Goal: Task Accomplishment & Management: Use online tool/utility

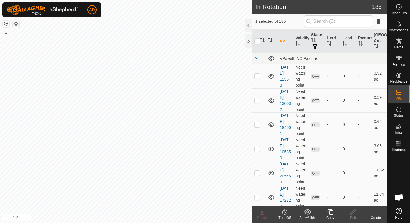
click at [329, 213] on icon at bounding box center [330, 212] width 7 height 7
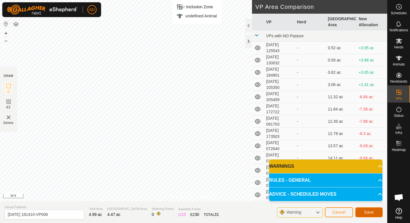
click at [365, 212] on span "Save" at bounding box center [369, 212] width 10 height 5
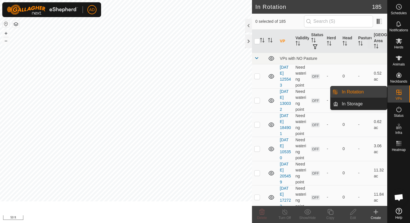
click at [401, 43] on icon at bounding box center [399, 40] width 6 height 5
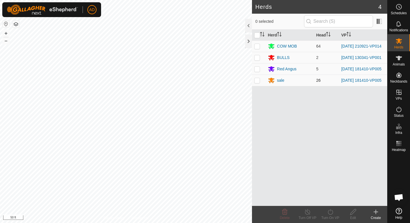
click at [259, 83] on p-checkbox at bounding box center [257, 80] width 6 height 5
checkbox input "true"
click at [259, 71] on p-checkbox at bounding box center [257, 69] width 6 height 5
checkbox input "true"
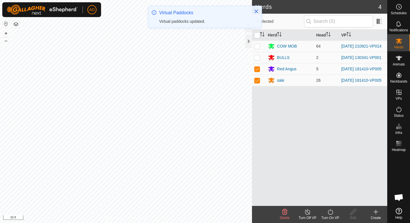
click at [331, 212] on icon at bounding box center [330, 212] width 7 height 7
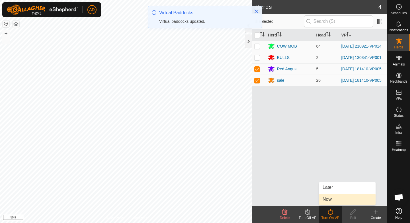
click at [333, 201] on link "Now" at bounding box center [347, 199] width 56 height 11
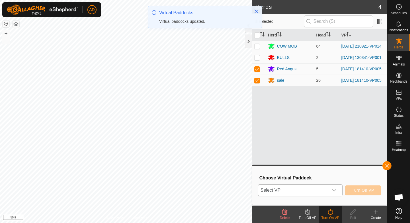
click at [329, 194] on div "dropdown trigger" at bounding box center [334, 190] width 11 height 11
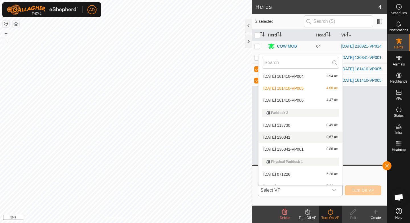
scroll to position [1191, 0]
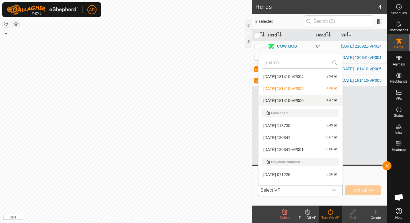
click at [278, 102] on li "[DATE] 181410-VP006 4.47 ac" at bounding box center [301, 100] width 84 height 11
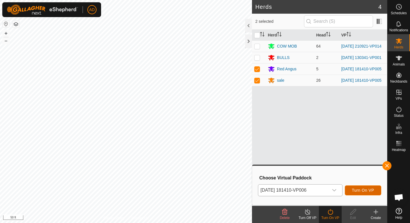
click at [367, 190] on span "Turn On VP" at bounding box center [363, 190] width 22 height 5
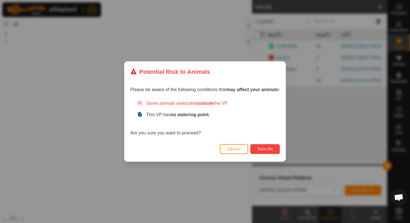
click at [270, 151] on span "Turn On" at bounding box center [265, 149] width 15 height 5
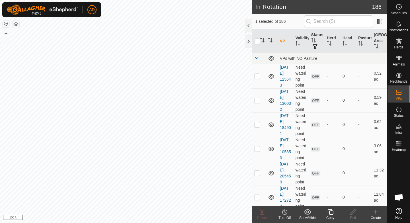
click at [332, 215] on icon at bounding box center [330, 212] width 7 height 7
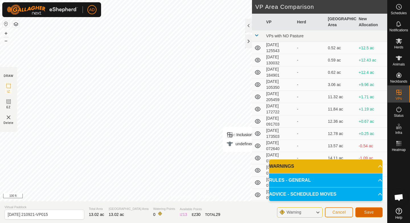
click at [370, 215] on button "Save" at bounding box center [369, 212] width 27 height 10
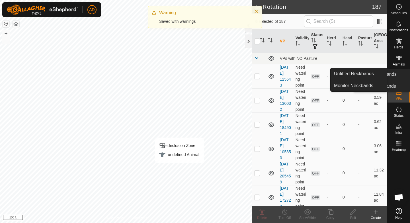
click at [405, 46] on div "Herds" at bounding box center [399, 42] width 23 height 17
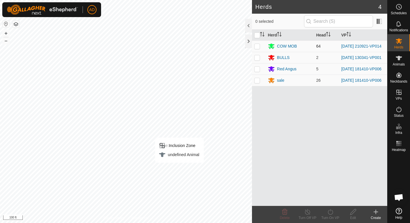
click at [257, 48] on p-checkbox at bounding box center [257, 46] width 6 height 5
checkbox input "true"
click at [335, 211] on turn-on-svg-icon at bounding box center [330, 212] width 23 height 7
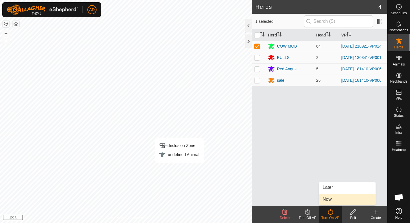
click at [329, 201] on link "Now" at bounding box center [347, 199] width 56 height 11
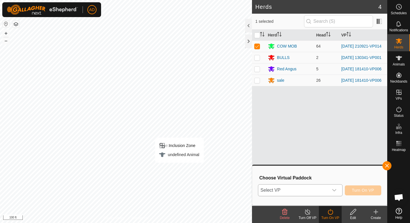
click at [323, 191] on span "Select VP" at bounding box center [293, 190] width 70 height 11
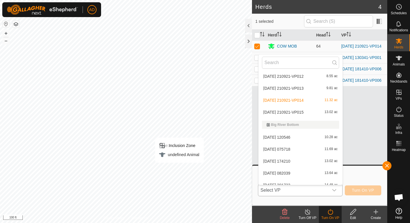
scroll to position [418, 0]
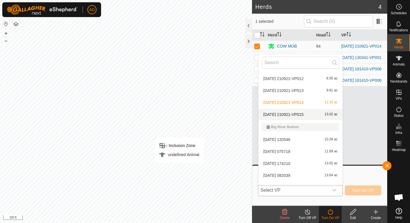
click at [282, 113] on li "[DATE] 210921-VP015 13.02 ac" at bounding box center [301, 114] width 84 height 11
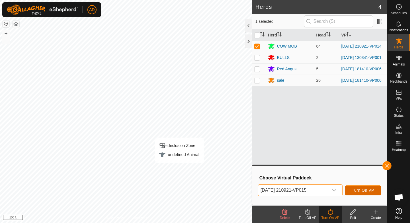
click at [371, 192] on span "Turn On VP" at bounding box center [363, 190] width 22 height 5
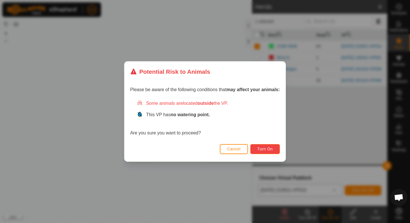
click at [265, 149] on span "Turn On" at bounding box center [265, 149] width 15 height 5
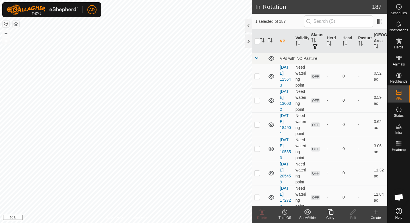
click at [330, 217] on div "Copy" at bounding box center [330, 217] width 23 height 5
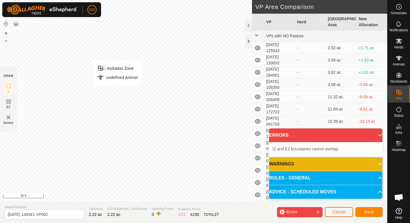
click at [339, 215] on button "Cancel" at bounding box center [339, 212] width 28 height 10
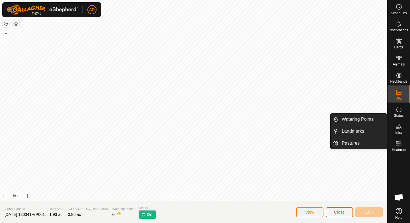
click at [339, 210] on span "Close" at bounding box center [339, 212] width 11 height 5
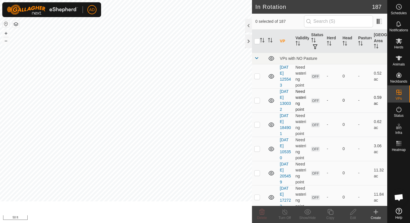
checkbox input "true"
click at [334, 213] on icon at bounding box center [330, 212] width 7 height 7
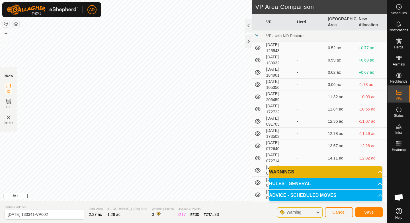
click at [371, 218] on div "Save" at bounding box center [369, 212] width 27 height 14
click at [370, 211] on span "Save" at bounding box center [369, 212] width 10 height 5
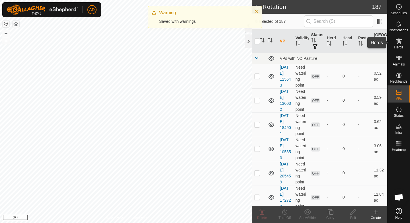
click at [399, 42] on icon at bounding box center [399, 40] width 6 height 5
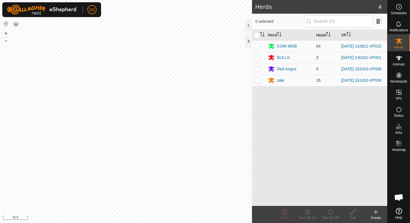
click at [258, 58] on p-checkbox at bounding box center [257, 57] width 6 height 5
checkbox input "true"
click at [331, 211] on icon at bounding box center [330, 212] width 7 height 7
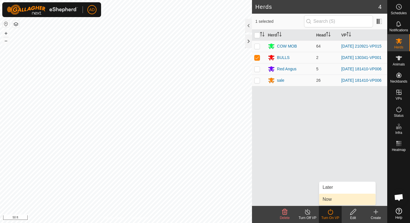
click at [332, 200] on link "Now" at bounding box center [347, 199] width 56 height 11
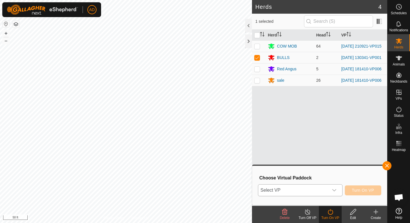
click at [331, 188] on div "dropdown trigger" at bounding box center [334, 190] width 11 height 11
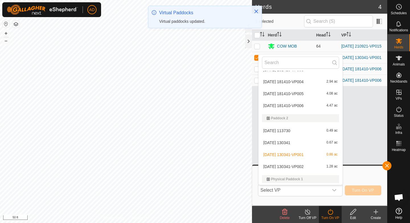
scroll to position [1198, 0]
click at [295, 166] on li "[DATE] 130341-VP002 1.28 ac" at bounding box center [301, 166] width 84 height 11
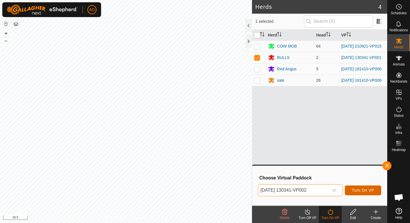
click at [365, 190] on span "Turn On VP" at bounding box center [363, 190] width 22 height 5
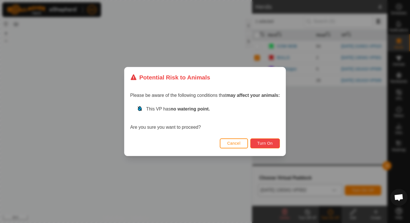
click at [263, 145] on span "Turn On" at bounding box center [265, 143] width 15 height 5
